Goal: Task Accomplishment & Management: Manage account settings

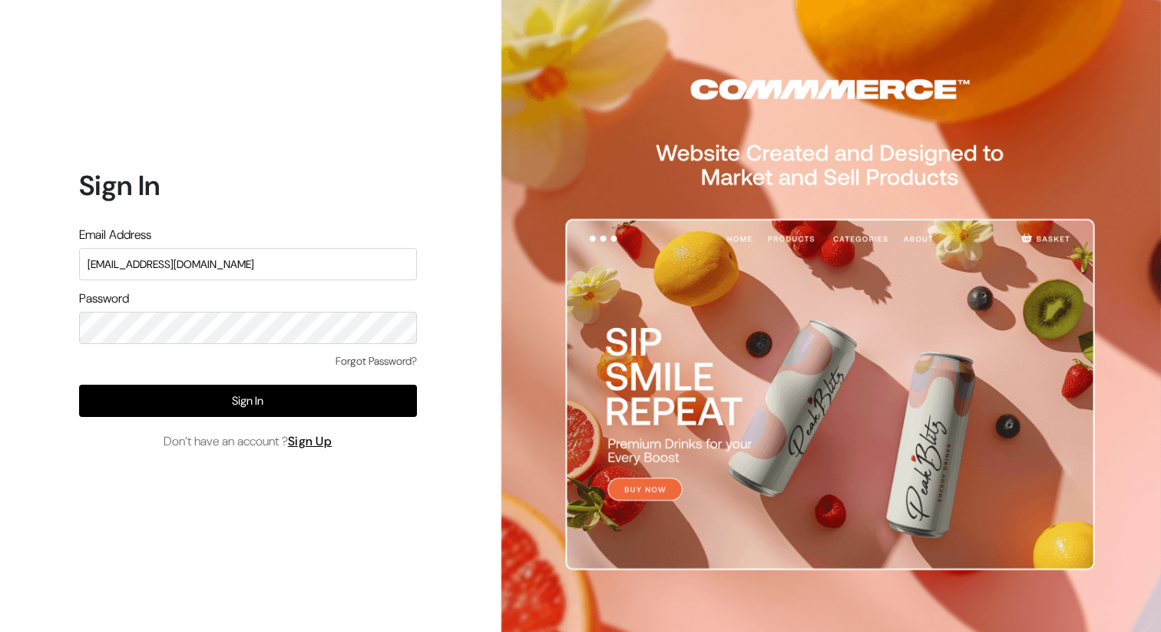
click at [241, 264] on input "ashish+1@commmerce.com" at bounding box center [248, 264] width 338 height 32
type input "[EMAIL_ADDRESS][DOMAIN_NAME]"
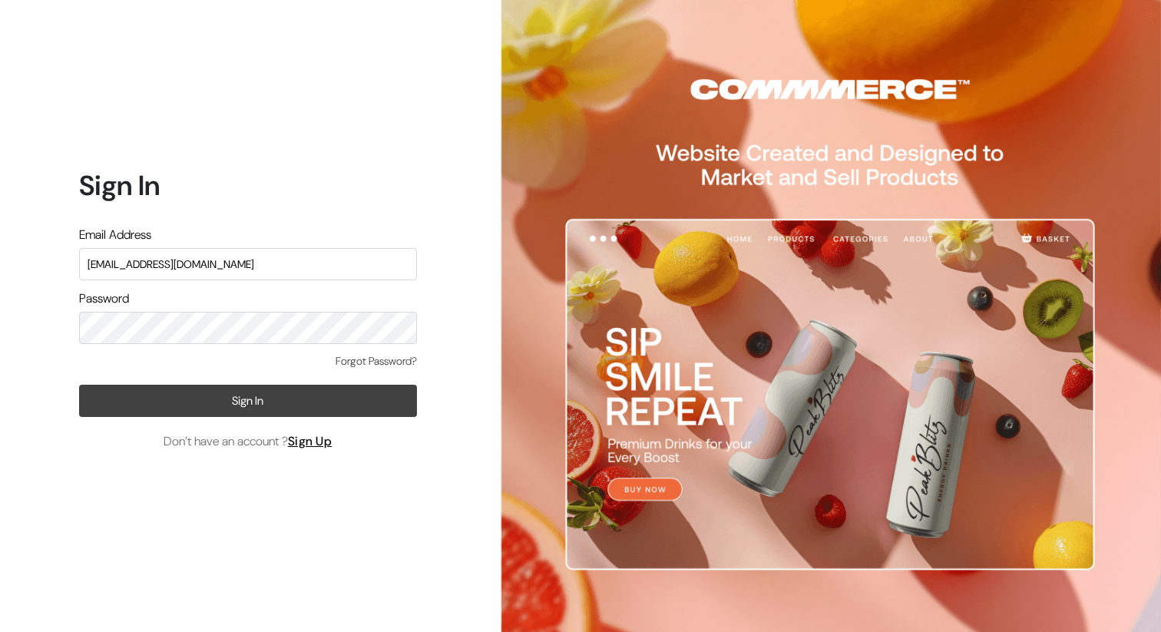
click at [256, 402] on button "Sign In" at bounding box center [248, 401] width 338 height 32
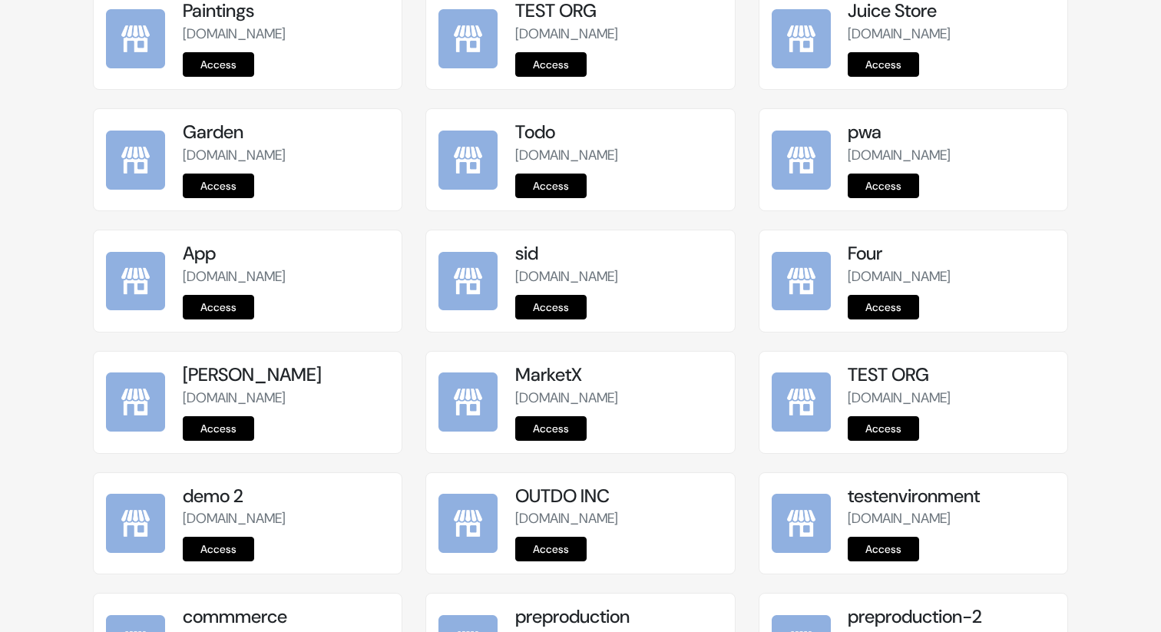
scroll to position [1886, 0]
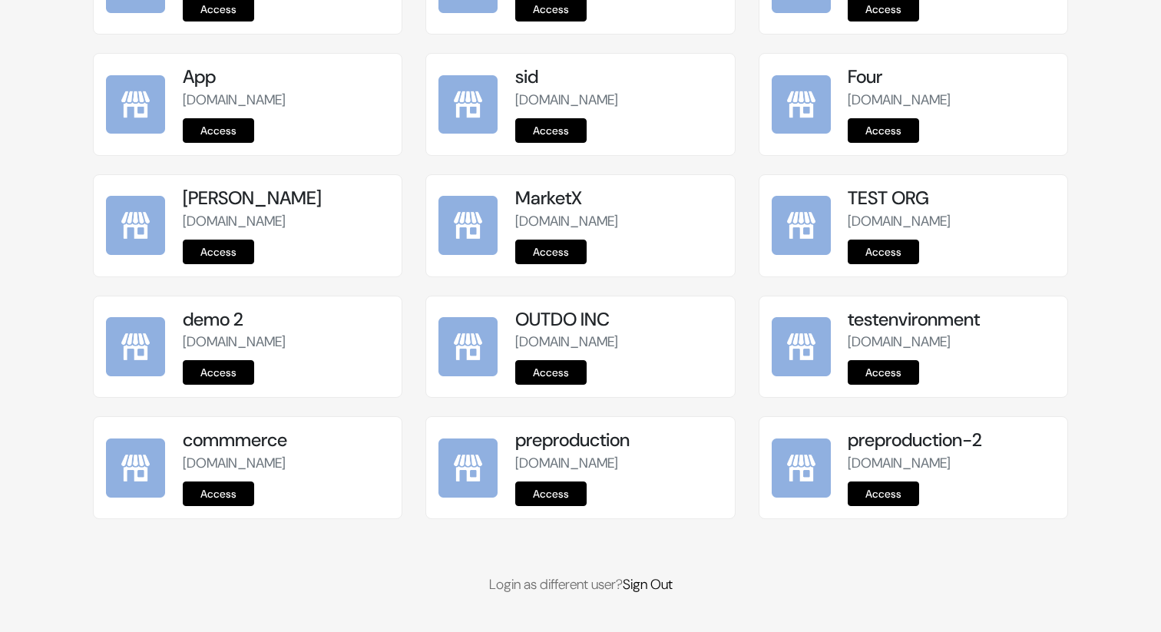
click at [557, 496] on link "Access" at bounding box center [550, 493] width 71 height 25
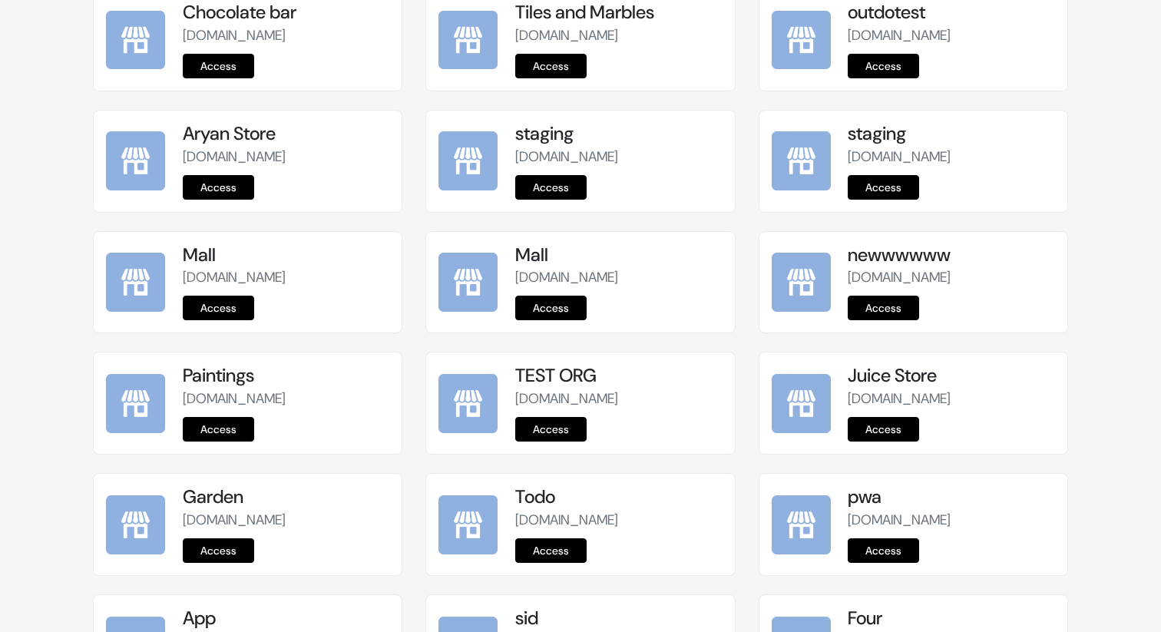
scroll to position [1886, 0]
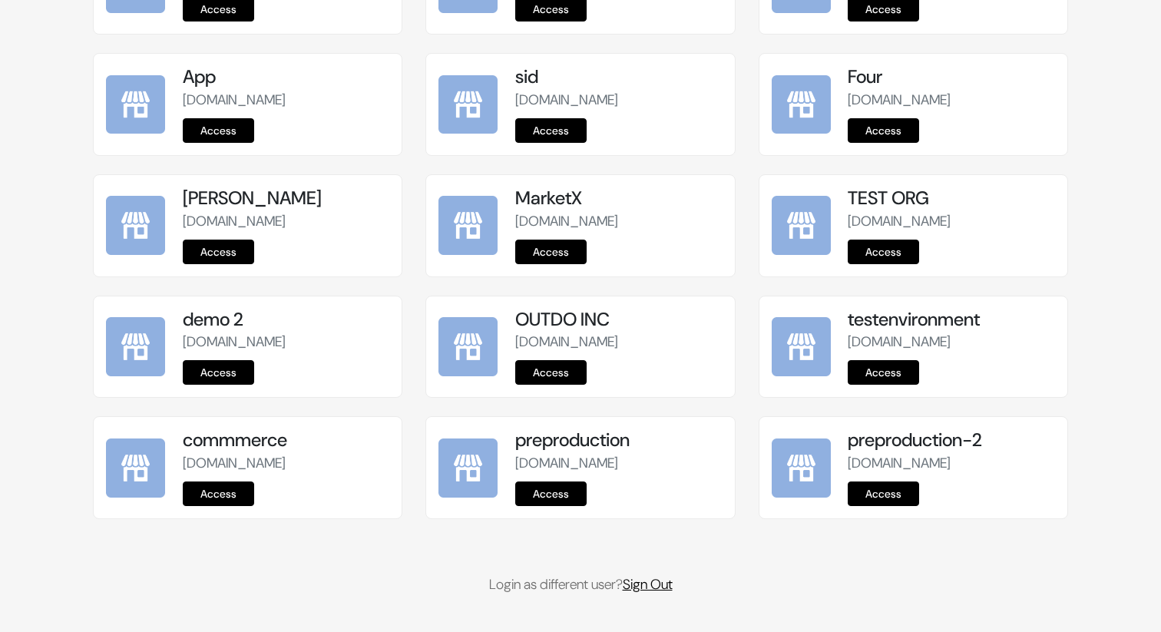
click at [662, 589] on link "Sign Out" at bounding box center [648, 584] width 50 height 18
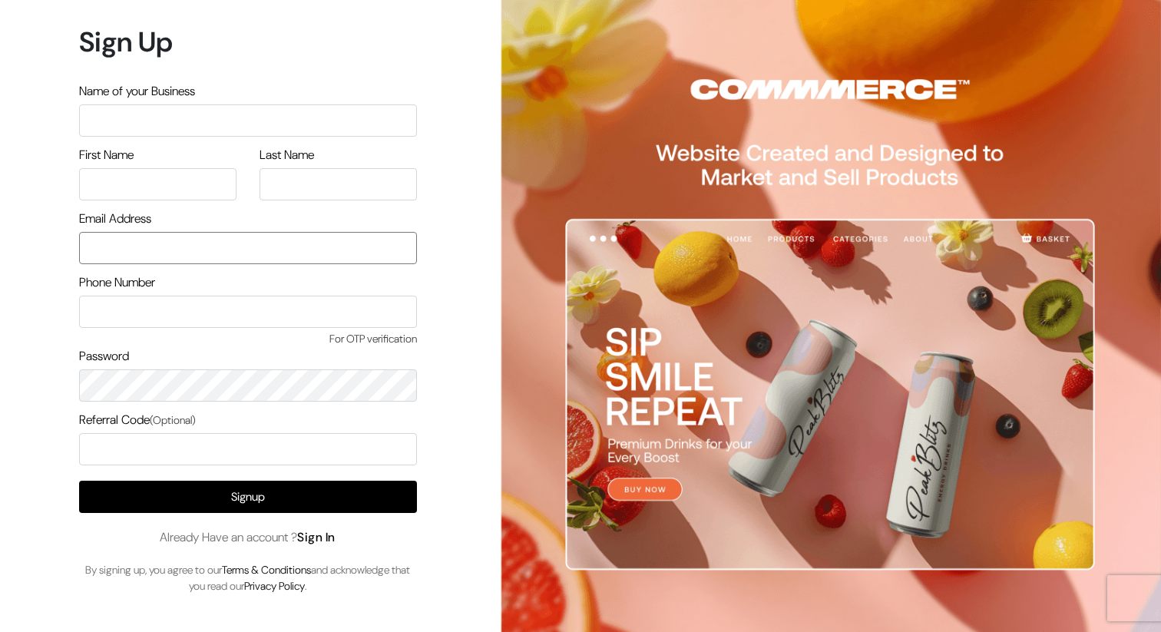
type input "[EMAIL_ADDRESS][DOMAIN_NAME]"
click at [336, 536] on link "Sign In" at bounding box center [316, 537] width 38 height 16
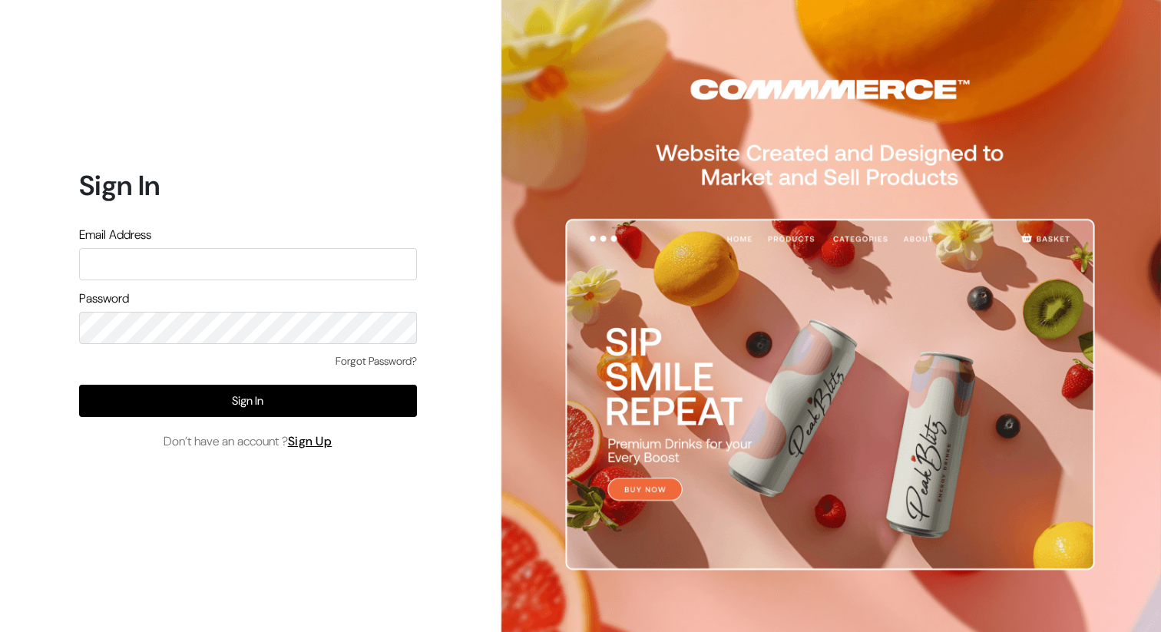
type input "[EMAIL_ADDRESS][DOMAIN_NAME]"
click at [213, 258] on input "[EMAIL_ADDRESS][DOMAIN_NAME]" at bounding box center [248, 264] width 338 height 32
